Goal: Task Accomplishment & Management: Understand process/instructions

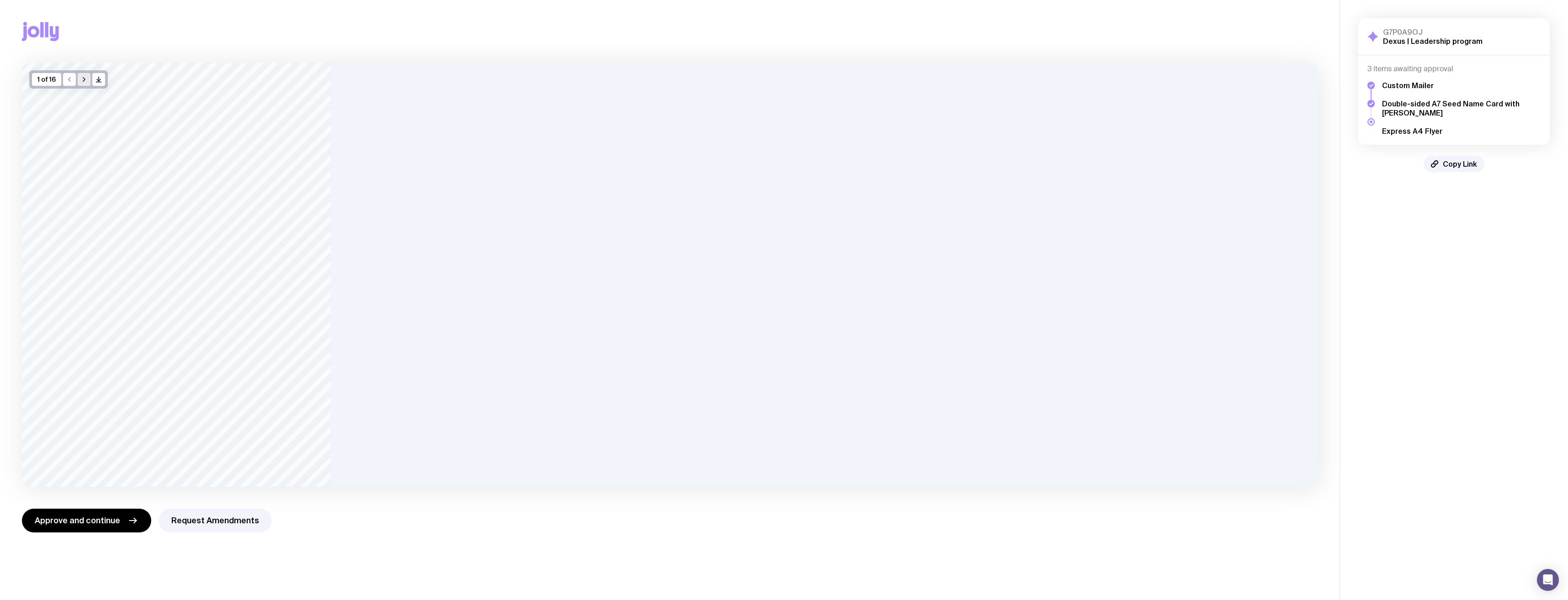
click at [86, 79] on icon "button" at bounding box center [84, 79] width 7 height 7
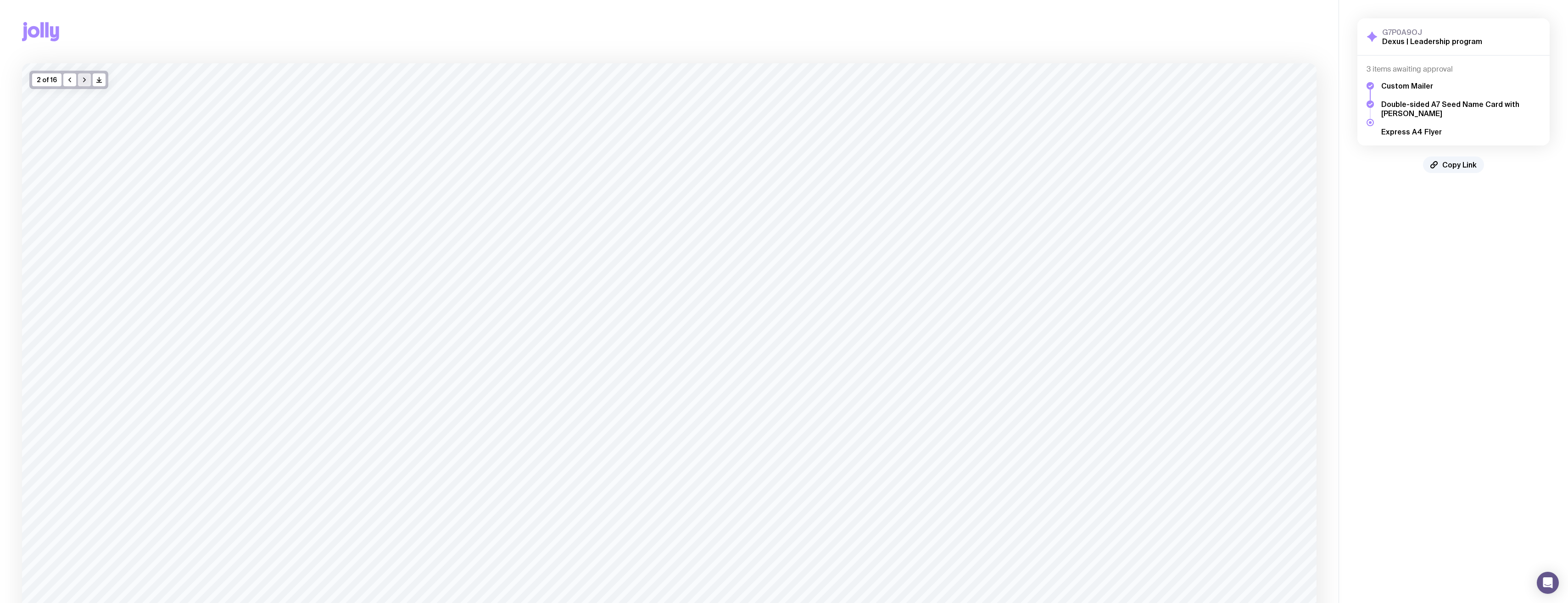
click at [86, 79] on icon "button" at bounding box center [84, 80] width 7 height 7
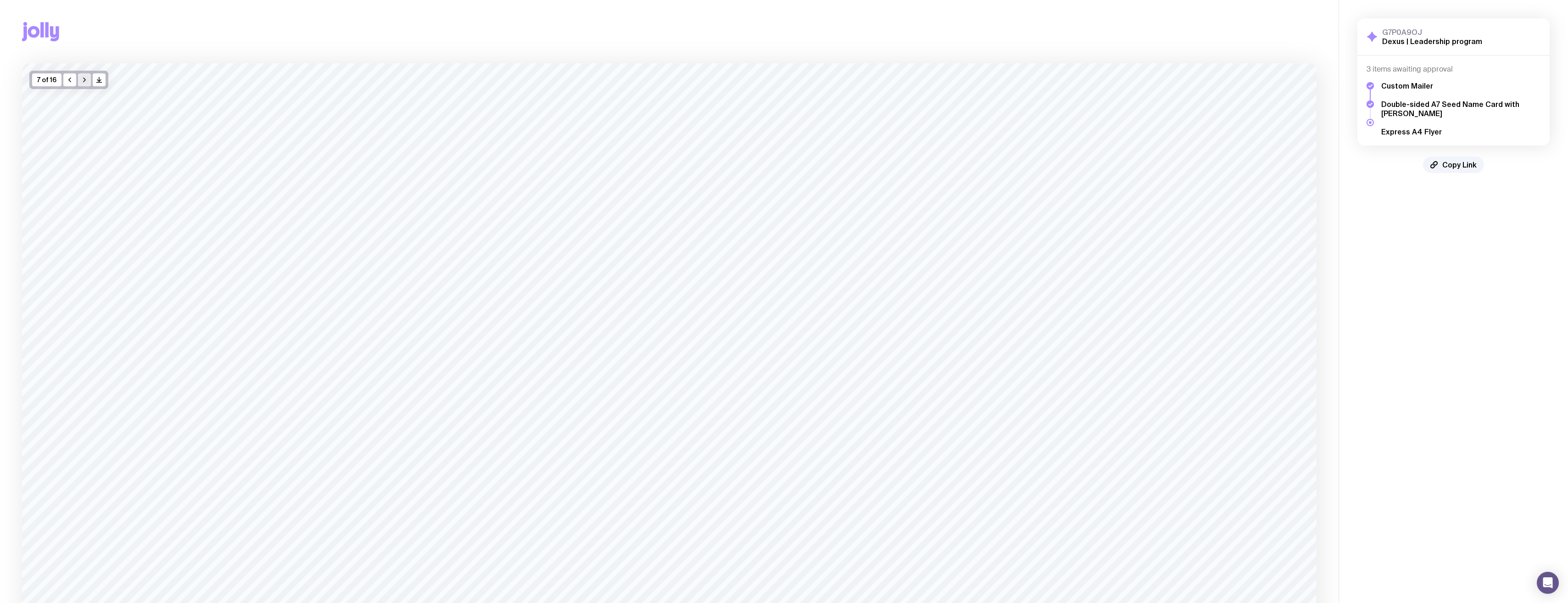
click at [86, 79] on icon "button" at bounding box center [84, 80] width 7 height 7
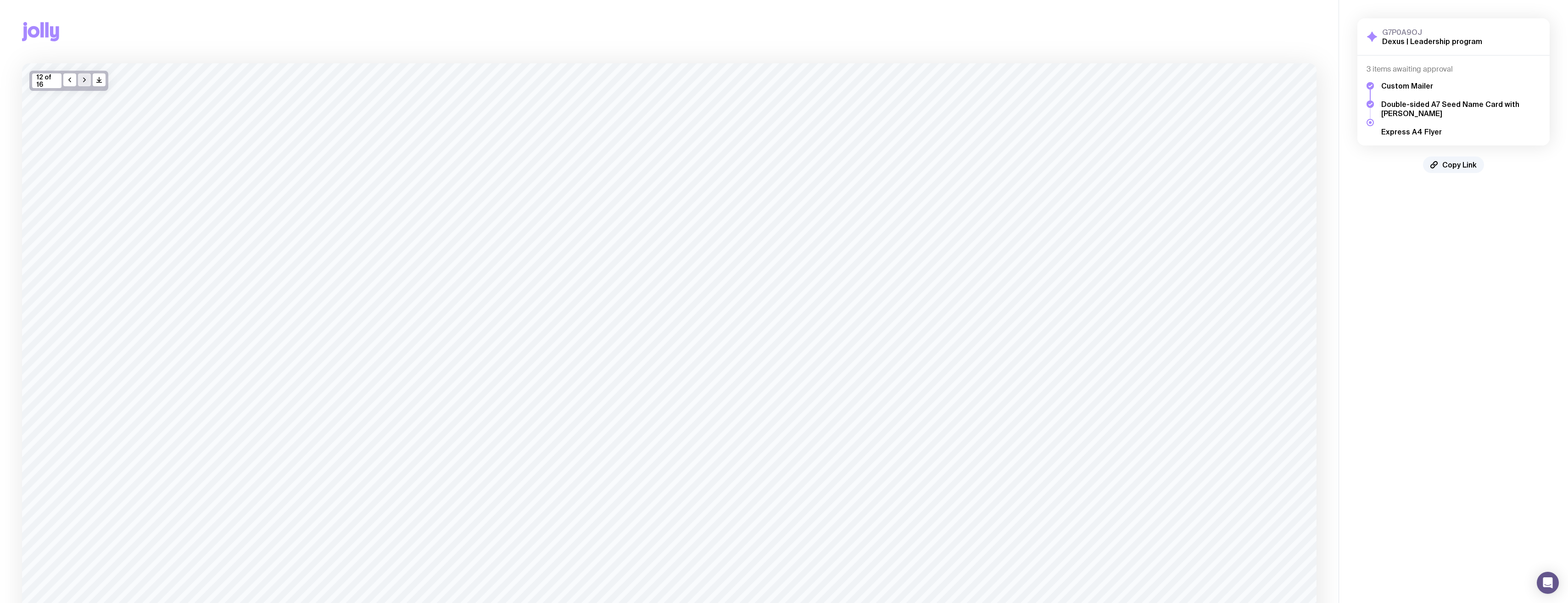
click at [86, 79] on icon "button" at bounding box center [84, 80] width 7 height 7
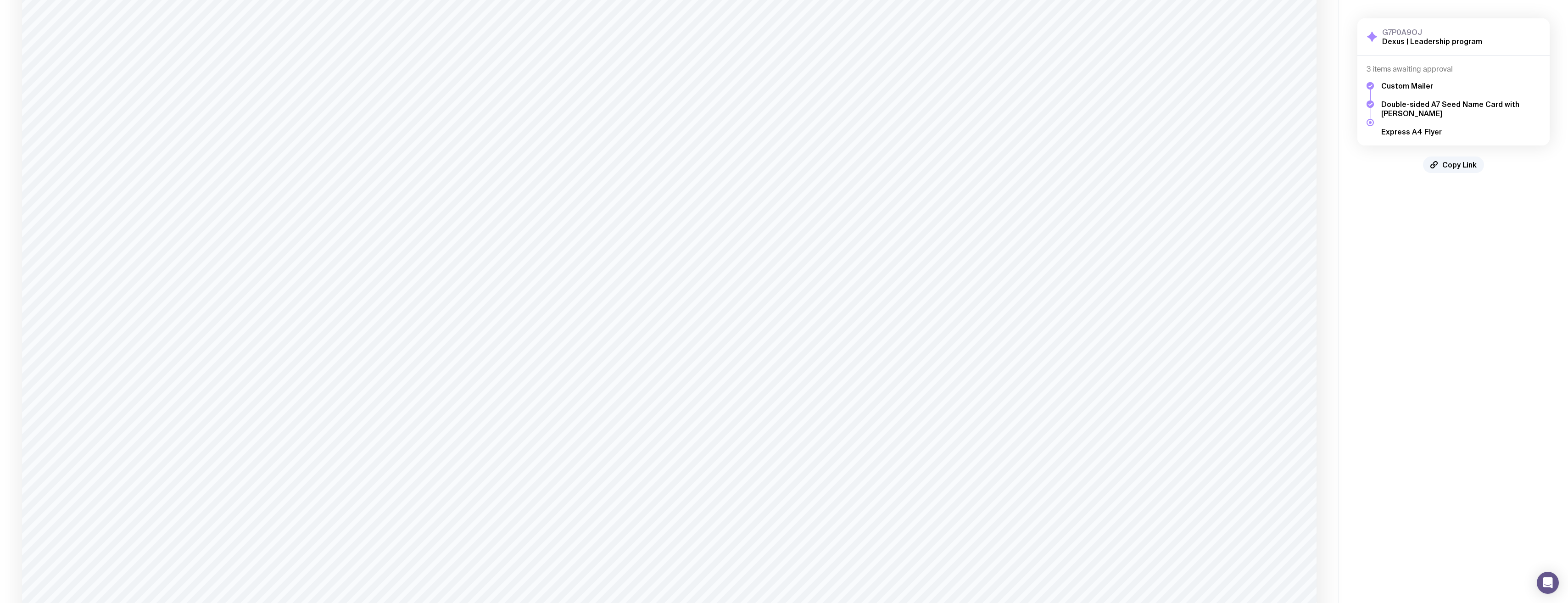
scroll to position [1301, 0]
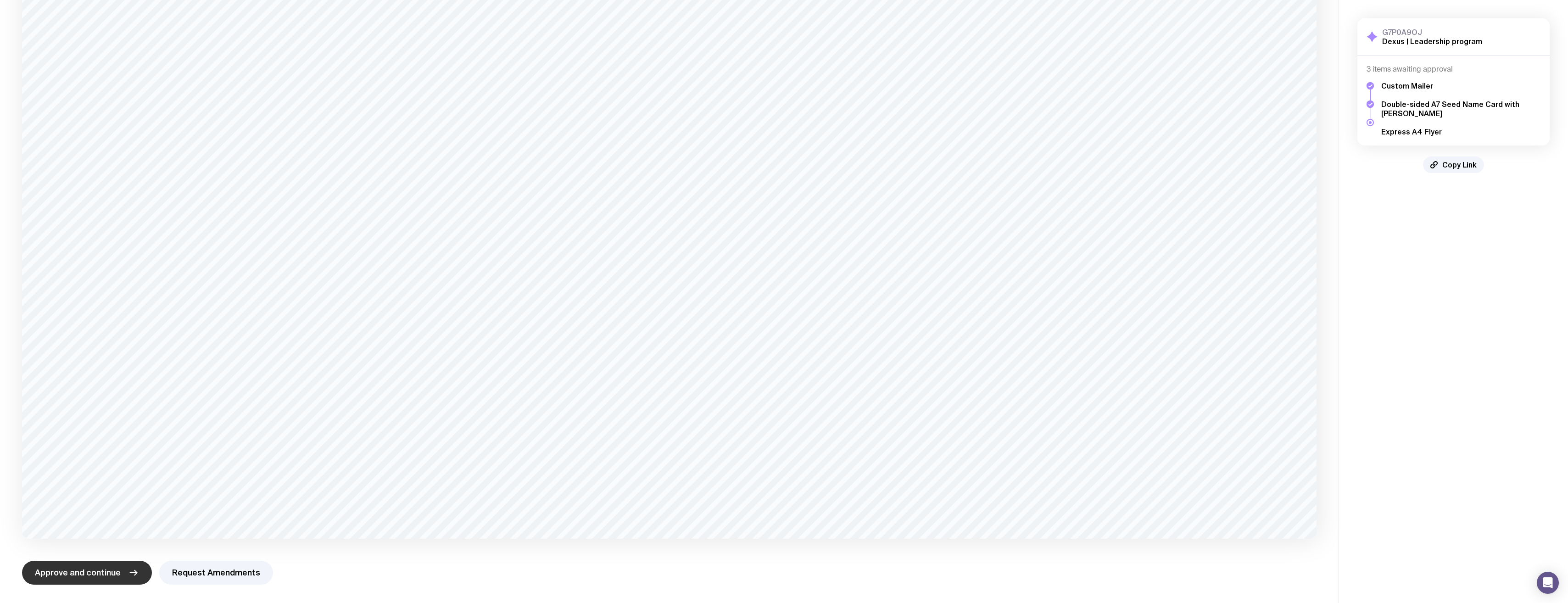
click at [96, 309] on span "Approve and continue" at bounding box center [78, 572] width 86 height 11
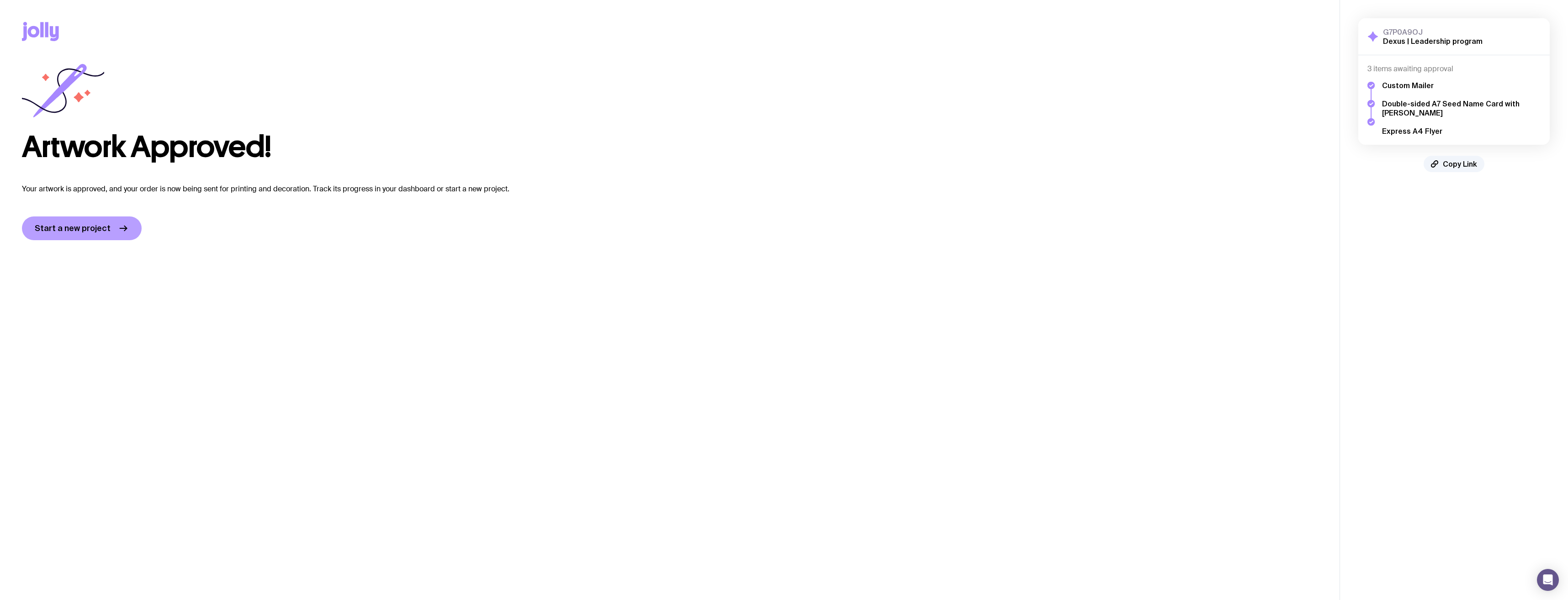
click at [99, 223] on span "Start a new project" at bounding box center [73, 228] width 76 height 11
